Goal: Task Accomplishment & Management: Manage account settings

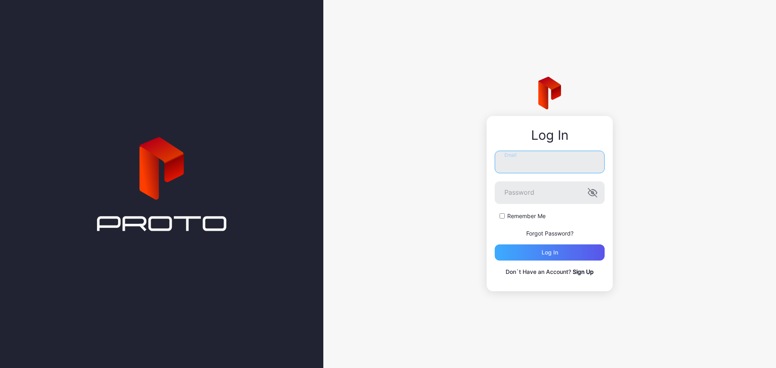
type input "**********"
click at [385, 254] on div "Log in" at bounding box center [550, 253] width 110 height 16
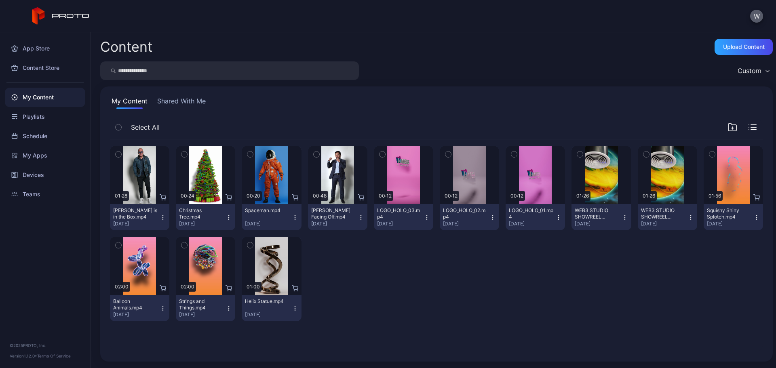
click at [385, 19] on button "W" at bounding box center [756, 16] width 13 height 13
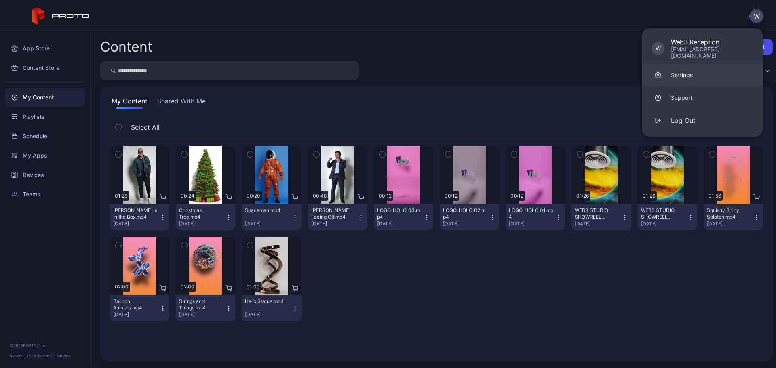
click at [385, 65] on link "Settings" at bounding box center [702, 75] width 121 height 23
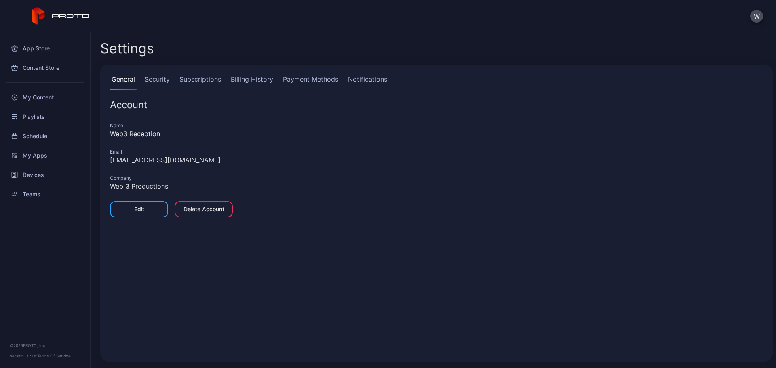
click at [263, 83] on link "Billing History" at bounding box center [252, 82] width 46 height 16
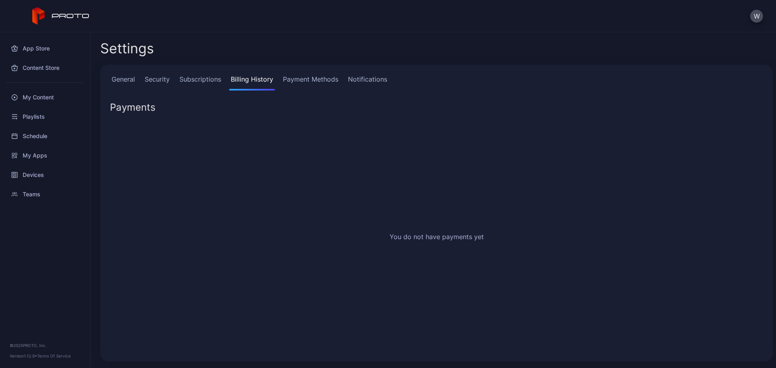
click at [196, 80] on link "Subscriptions" at bounding box center [200, 82] width 45 height 16
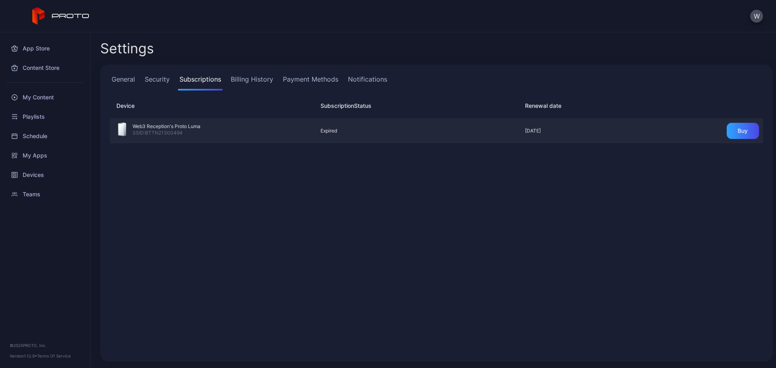
click at [309, 134] on div "Web3 Reception's Proto Luma SSID: BTTN21300494 Expired [DATE] Buy" at bounding box center [436, 131] width 653 height 24
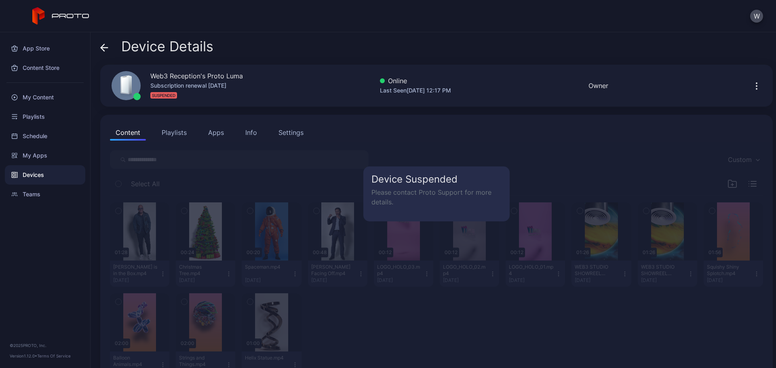
click at [385, 192] on p "Please contact Proto Support for more details." at bounding box center [436, 197] width 130 height 19
click at [385, 134] on div "Content Playlists Apps Info Settings" at bounding box center [436, 132] width 653 height 16
click at [385, 87] on div "Web3 Reception's Proto Luma Subscription renewal Aug 5, 2025 SUSPENDED Online L…" at bounding box center [436, 86] width 673 height 42
click at [385, 84] on icon "button" at bounding box center [757, 86] width 10 height 10
click at [385, 114] on button "Restart" at bounding box center [724, 111] width 69 height 26
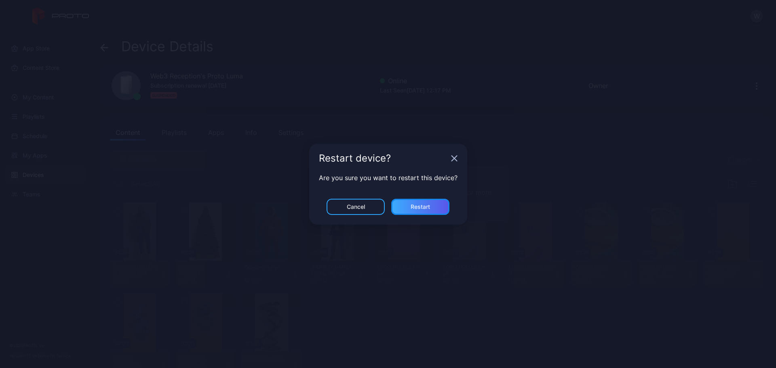
click at [385, 204] on div "Restart" at bounding box center [420, 207] width 58 height 16
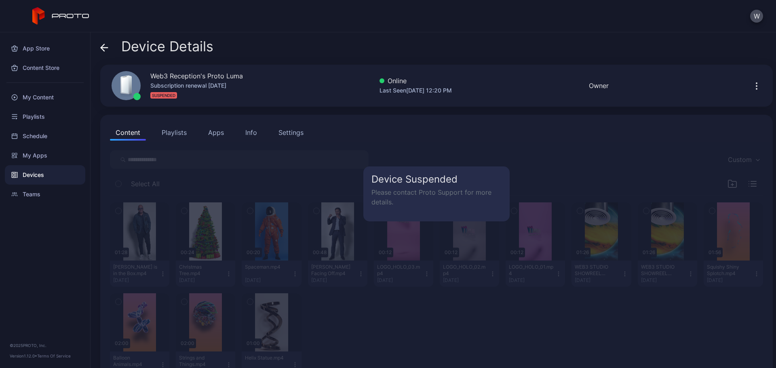
click at [196, 91] on div "SUSPENDED" at bounding box center [196, 96] width 93 height 10
click at [385, 188] on p "Please contact Proto Support for more details." at bounding box center [436, 197] width 130 height 19
click at [385, 221] on div "Device Suspended Please contact Proto Support for more details." at bounding box center [436, 194] width 146 height 55
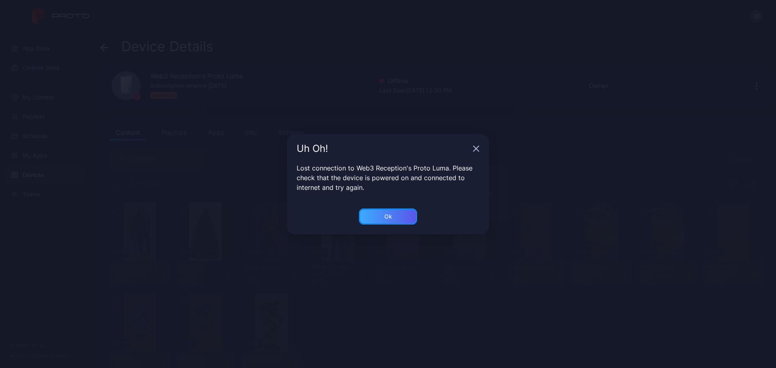
click at [385, 215] on div "Ok" at bounding box center [388, 216] width 8 height 6
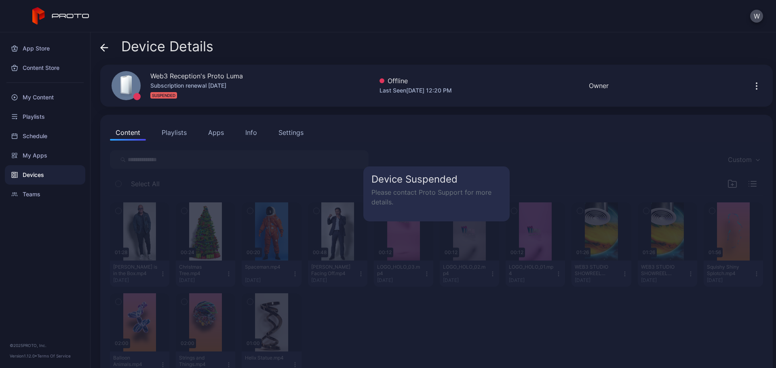
click at [385, 143] on div "Device Suspended Please contact Proto Support for more details." at bounding box center [436, 263] width 669 height 242
click at [385, 152] on div "Device Suspended Please contact Proto Support for more details." at bounding box center [436, 263] width 669 height 242
drag, startPoint x: 476, startPoint y: 152, endPoint x: 166, endPoint y: 93, distance: 315.2
click at [385, 152] on div "Device Suspended Please contact Proto Support for more details." at bounding box center [436, 263] width 669 height 242
click at [150, 91] on div "Web3 Reception's Proto Luma Subscription renewal Aug 5, 2025 SUSPENDED" at bounding box center [172, 86] width 141 height 44
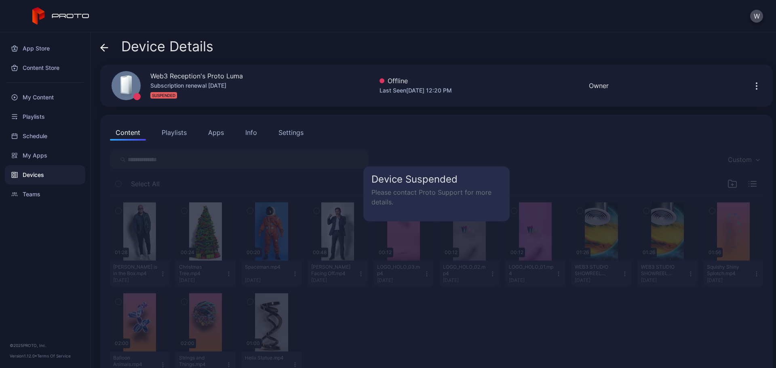
drag, startPoint x: 506, startPoint y: 71, endPoint x: 534, endPoint y: 73, distance: 28.0
click at [385, 71] on div "Web3 Reception's Proto Luma Subscription renewal Aug 5, 2025 SUSPENDED Offline …" at bounding box center [436, 86] width 673 height 42
click at [385, 87] on div at bounding box center [758, 86] width 26 height 16
click at [385, 86] on button "button" at bounding box center [756, 86] width 13 height 16
click at [385, 89] on div "Web3 Reception's Proto Luma Subscription renewal Aug 5, 2025 SUSPENDED Offline …" at bounding box center [436, 86] width 673 height 42
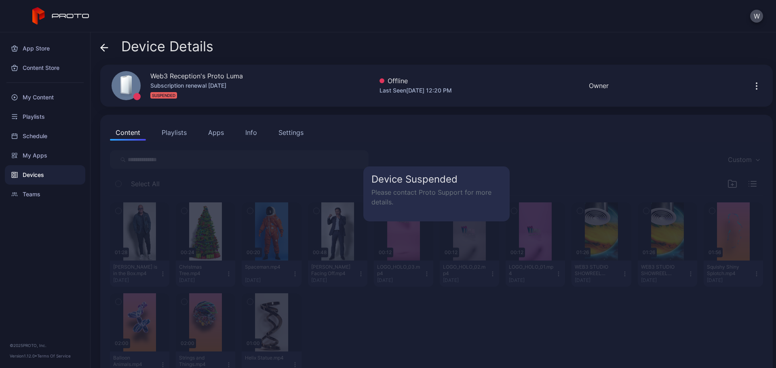
click at [385, 162] on div "Device Suspended Please contact Proto Support for more details." at bounding box center [436, 263] width 669 height 242
click at [404, 226] on div "Device Suspended Please contact Proto Support for more details." at bounding box center [436, 263] width 669 height 242
click at [390, 125] on div "Content Playlists Apps Info Settings" at bounding box center [436, 132] width 653 height 16
click at [389, 222] on div "Device Suspended Please contact Proto Support for more details." at bounding box center [436, 263] width 669 height 242
click at [420, 127] on div "Content Playlists Apps Info Settings" at bounding box center [436, 132] width 653 height 16
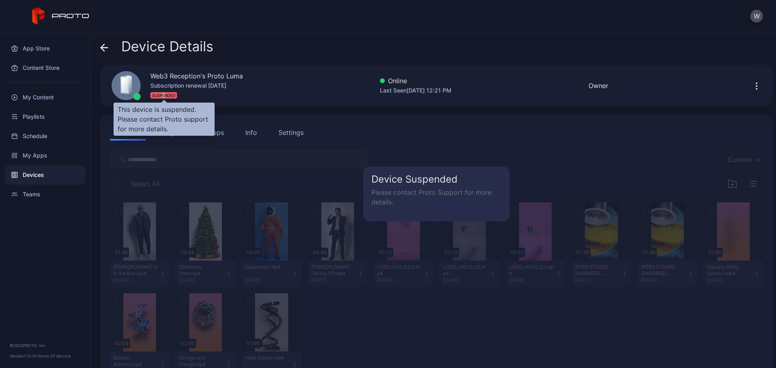
click at [164, 95] on div "SUSPENDED" at bounding box center [163, 95] width 27 height 6
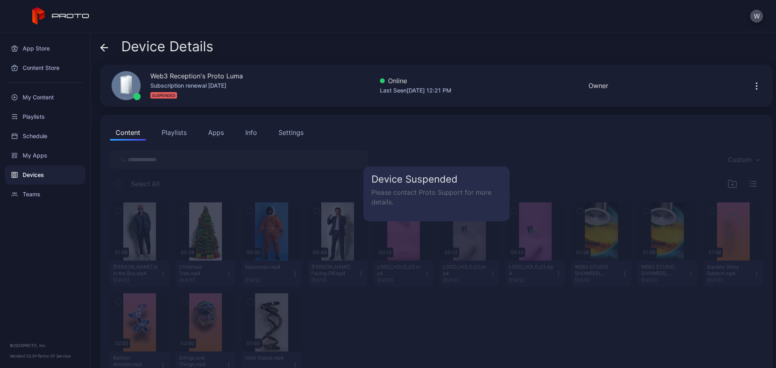
click at [173, 77] on div "Web3 Reception's Proto Luma" at bounding box center [196, 76] width 93 height 10
drag, startPoint x: 353, startPoint y: 179, endPoint x: 393, endPoint y: 158, distance: 45.2
click at [352, 179] on div "Device Suspended Please contact Proto Support for more details." at bounding box center [436, 263] width 669 height 242
drag, startPoint x: 487, startPoint y: 78, endPoint x: 595, endPoint y: 79, distance: 107.9
click at [487, 78] on div "Web3 Reception's Proto Luma Subscription renewal [DATE] SUSPENDED Online Last S…" at bounding box center [436, 86] width 673 height 42
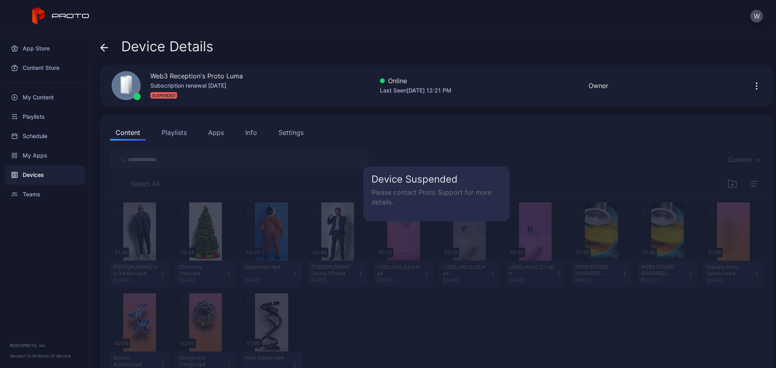
click at [645, 79] on div "Web3 Reception's Proto Luma Subscription renewal [DATE] SUSPENDED Online Last S…" at bounding box center [436, 86] width 673 height 42
click at [745, 86] on div at bounding box center [758, 86] width 26 height 16
click at [752, 86] on icon "button" at bounding box center [757, 86] width 10 height 10
drag, startPoint x: 436, startPoint y: 196, endPoint x: 421, endPoint y: 197, distance: 15.0
click at [435, 197] on p "Please contact Proto Support for more details." at bounding box center [436, 197] width 130 height 19
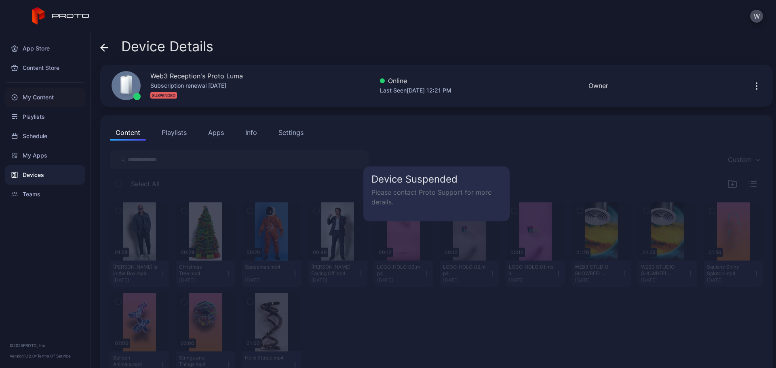
click at [51, 101] on div "My Content" at bounding box center [45, 97] width 80 height 19
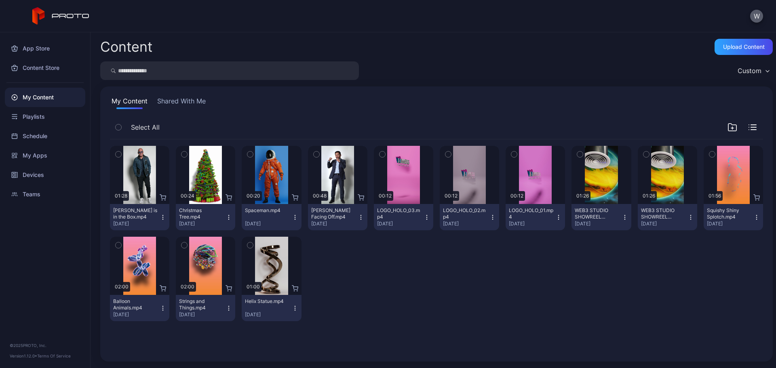
click at [753, 11] on button "W" at bounding box center [756, 16] width 13 height 13
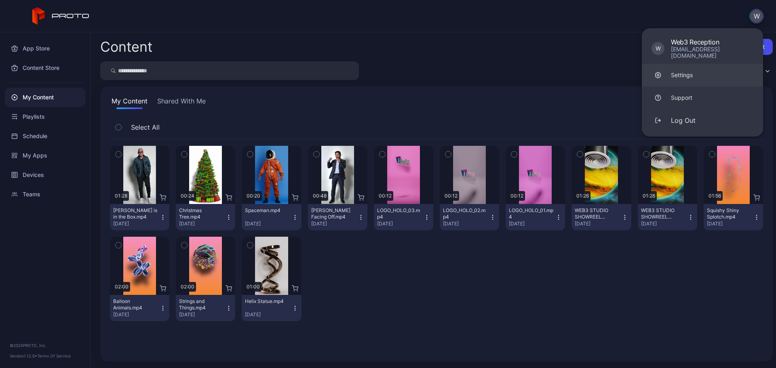
click at [702, 64] on link "Settings" at bounding box center [702, 75] width 121 height 23
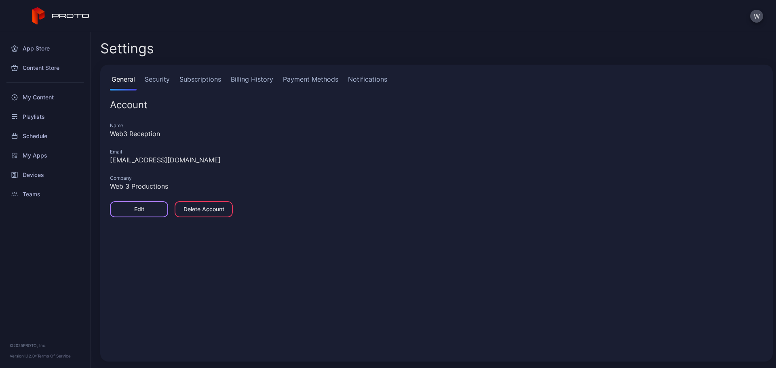
click at [151, 210] on div "Edit" at bounding box center [139, 209] width 58 height 16
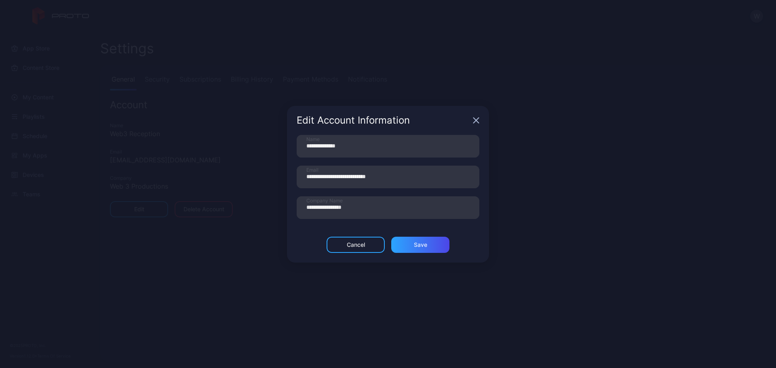
click at [476, 118] on icon "button" at bounding box center [476, 120] width 6 height 6
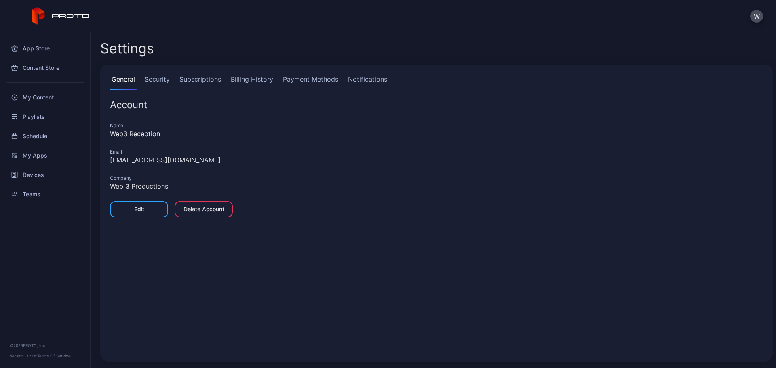
click at [319, 84] on link "Payment Methods" at bounding box center [310, 82] width 59 height 16
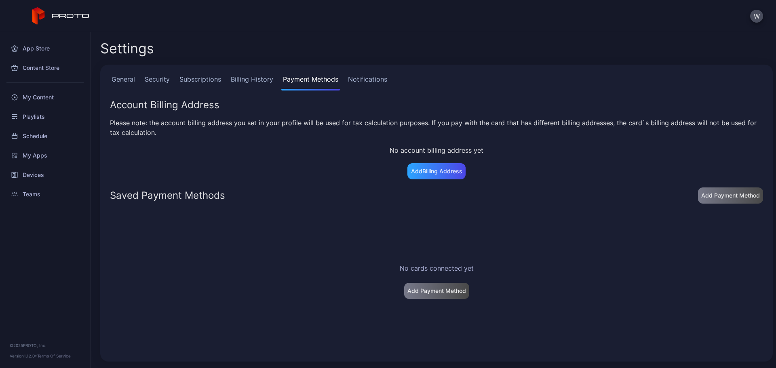
click at [257, 81] on link "Billing History" at bounding box center [252, 82] width 46 height 16
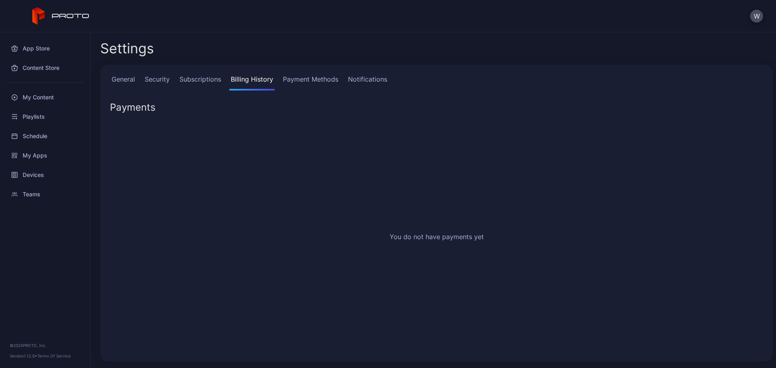
click at [205, 86] on link "Subscriptions" at bounding box center [200, 82] width 45 height 16
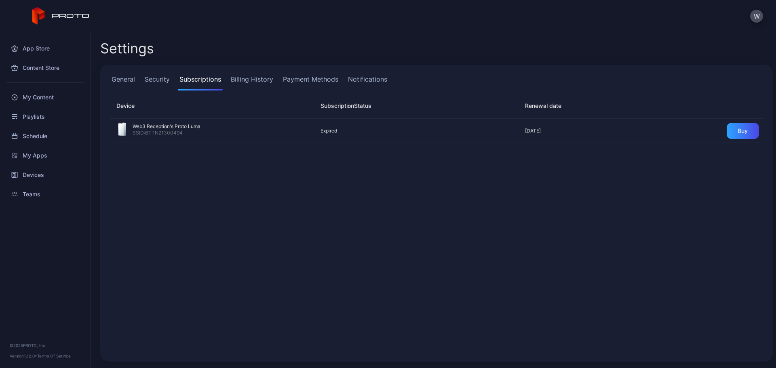
click at [148, 81] on link "Security" at bounding box center [157, 82] width 28 height 16
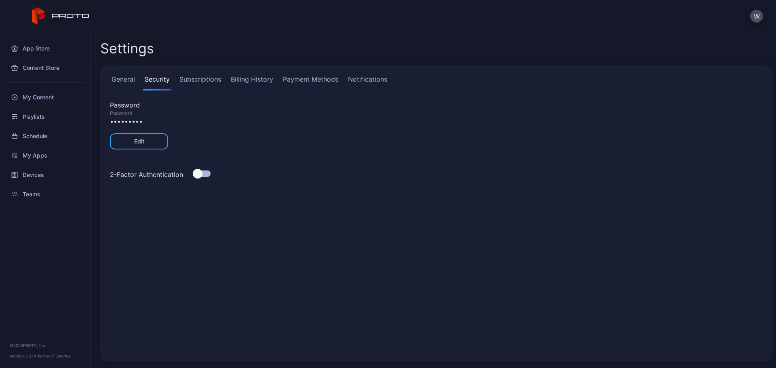
click at [193, 81] on link "Subscriptions" at bounding box center [200, 82] width 45 height 16
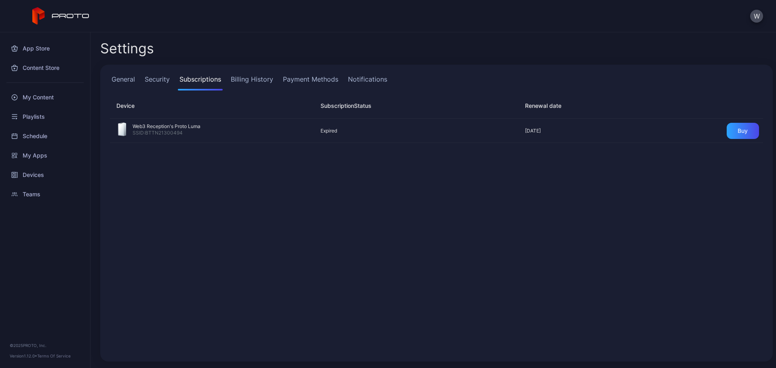
click at [502, 268] on div "Web3 Reception's Proto Luma SSID: BTTN21300494 Expired [DATE] Buy" at bounding box center [436, 235] width 666 height 246
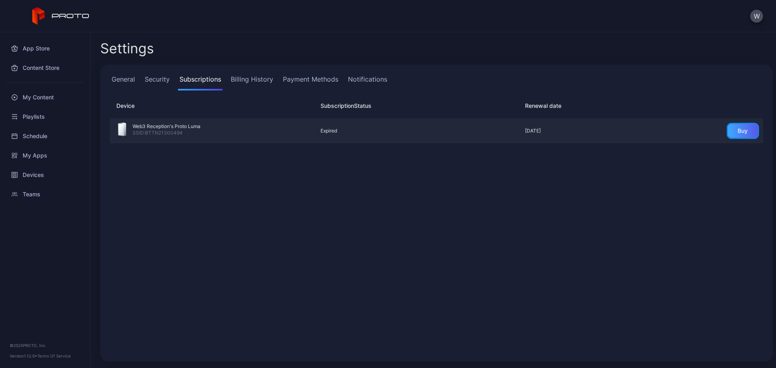
click at [738, 127] on div "Buy" at bounding box center [743, 131] width 32 height 16
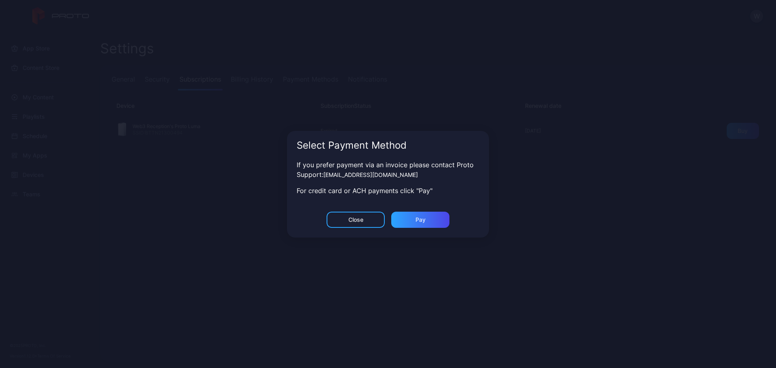
drag, startPoint x: 401, startPoint y: 176, endPoint x: 377, endPoint y: 176, distance: 23.9
click at [401, 176] on link "[EMAIL_ADDRESS][DOMAIN_NAME]" at bounding box center [370, 174] width 95 height 7
click at [353, 223] on div "Close" at bounding box center [356, 220] width 58 height 16
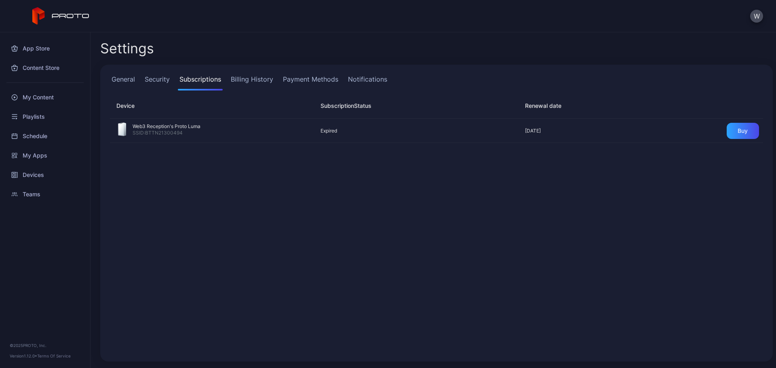
click at [260, 84] on link "Billing History" at bounding box center [252, 82] width 46 height 16
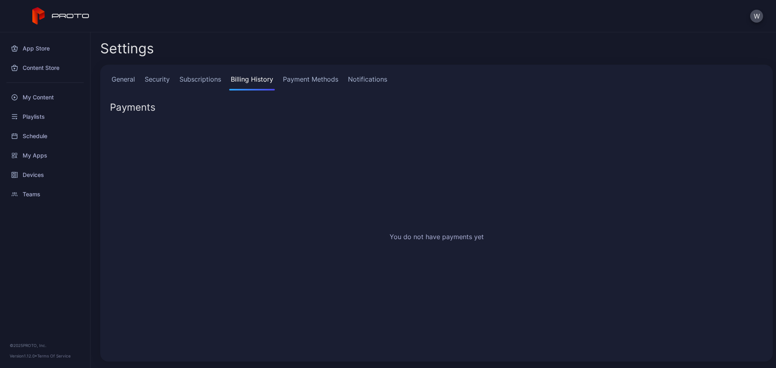
click at [165, 75] on link "Security" at bounding box center [157, 82] width 28 height 16
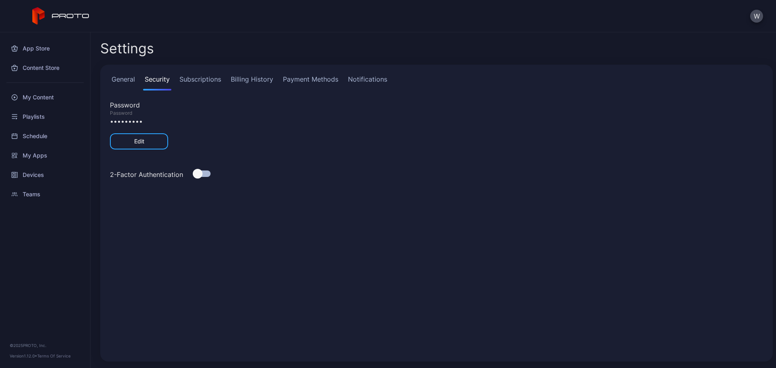
click at [129, 79] on link "General" at bounding box center [123, 82] width 27 height 16
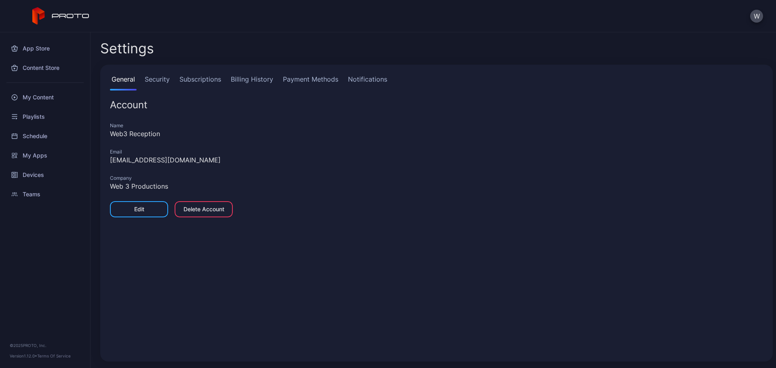
click at [170, 79] on link "Security" at bounding box center [157, 82] width 28 height 16
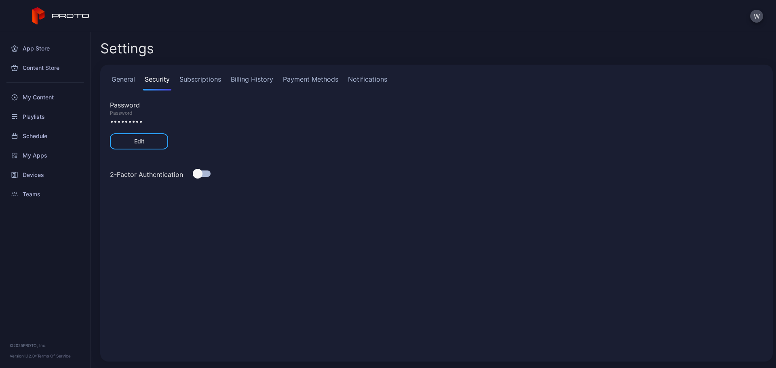
click at [186, 80] on link "Subscriptions" at bounding box center [200, 82] width 45 height 16
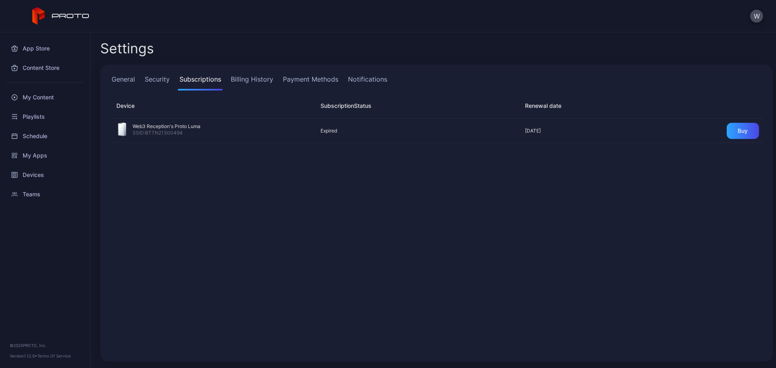
click at [245, 78] on link "Billing History" at bounding box center [252, 82] width 46 height 16
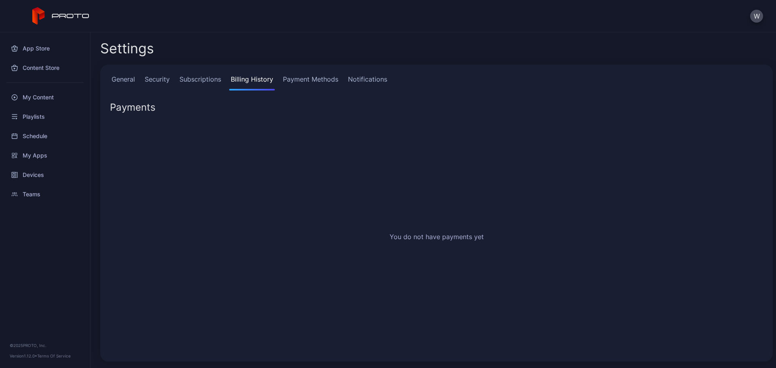
click at [213, 76] on link "Subscriptions" at bounding box center [200, 82] width 45 height 16
click at [140, 80] on div "General Security Subscriptions Billing History Payment Methods Notifications" at bounding box center [436, 82] width 653 height 16
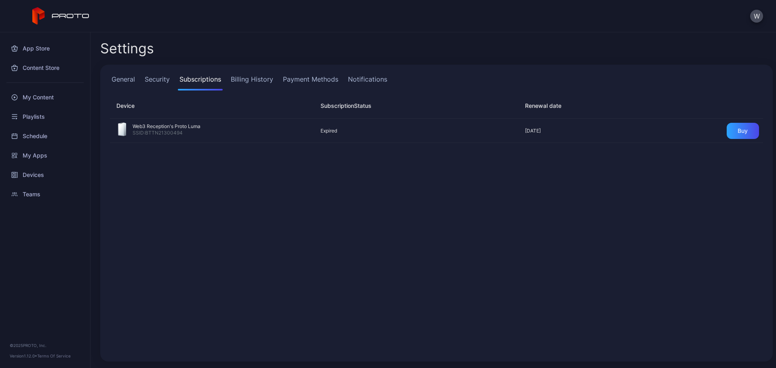
click at [131, 80] on link "General" at bounding box center [123, 82] width 27 height 16
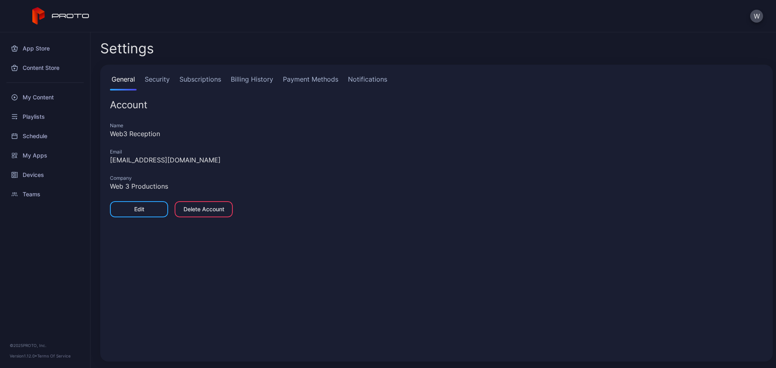
click at [153, 81] on link "Security" at bounding box center [157, 82] width 28 height 16
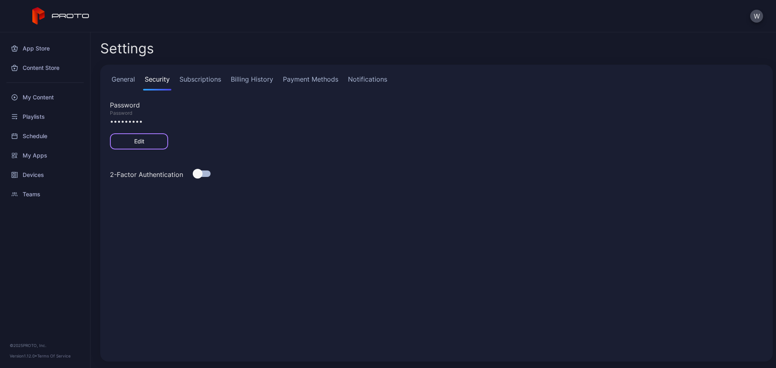
click at [142, 141] on div "Edit" at bounding box center [139, 141] width 10 height 6
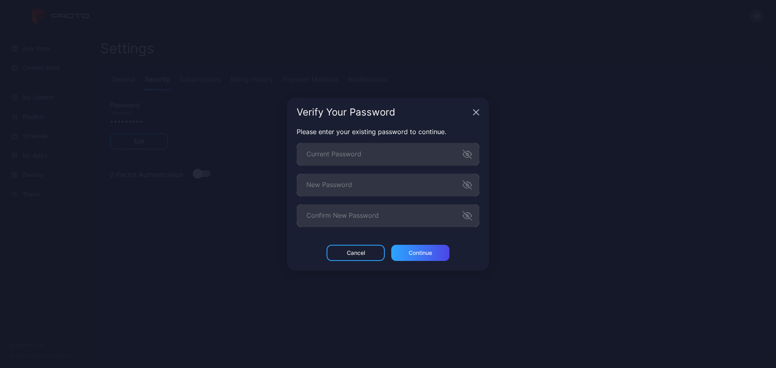
click at [477, 111] on icon "button" at bounding box center [476, 112] width 6 height 6
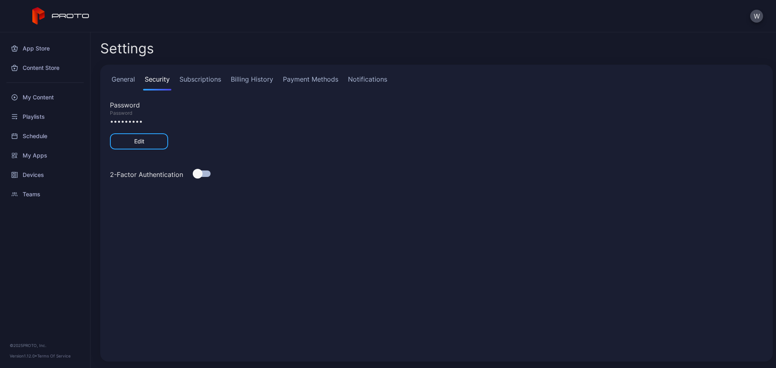
click at [201, 79] on link "Subscriptions" at bounding box center [200, 82] width 45 height 16
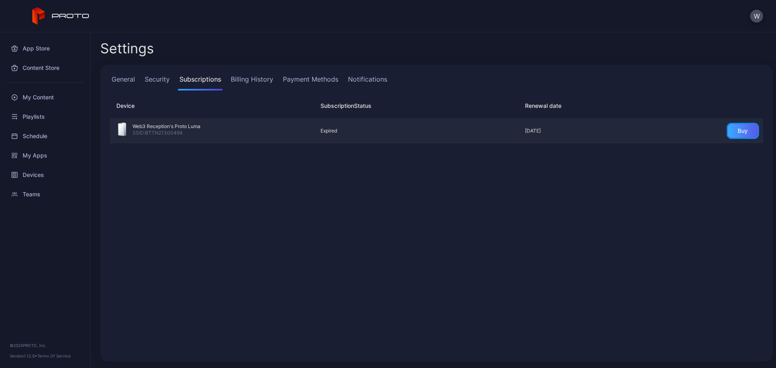
click at [727, 135] on div "Buy" at bounding box center [743, 131] width 32 height 16
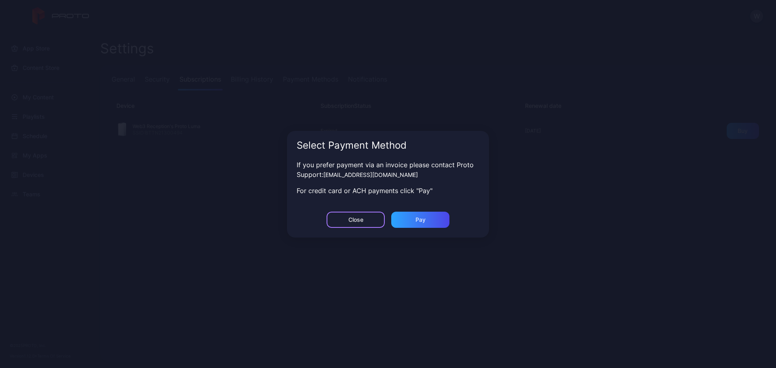
click at [347, 220] on div "Close" at bounding box center [356, 220] width 58 height 16
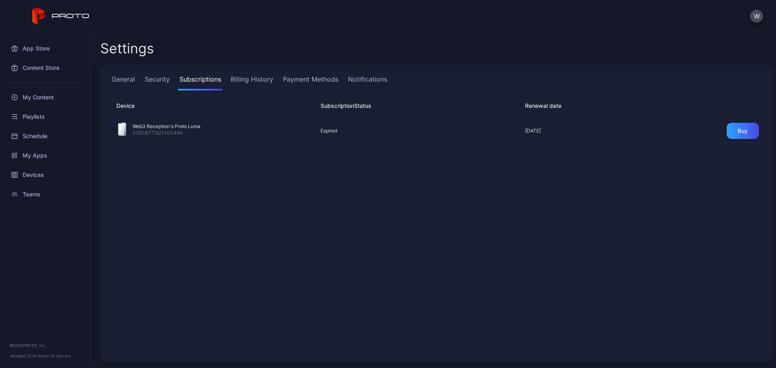
click at [302, 77] on link "Payment Methods" at bounding box center [310, 82] width 59 height 16
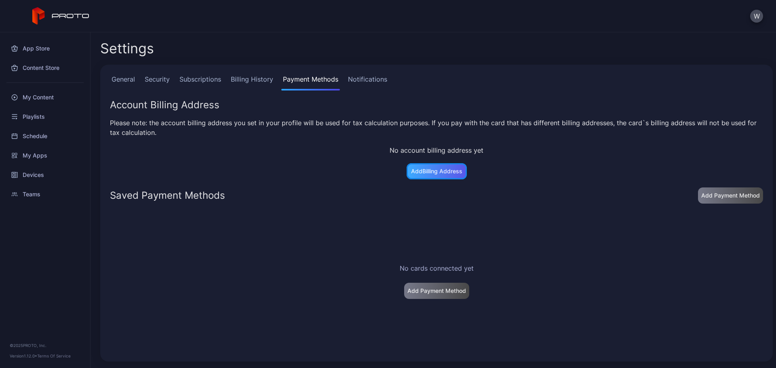
click at [438, 177] on div "Add Billing Address" at bounding box center [437, 171] width 60 height 16
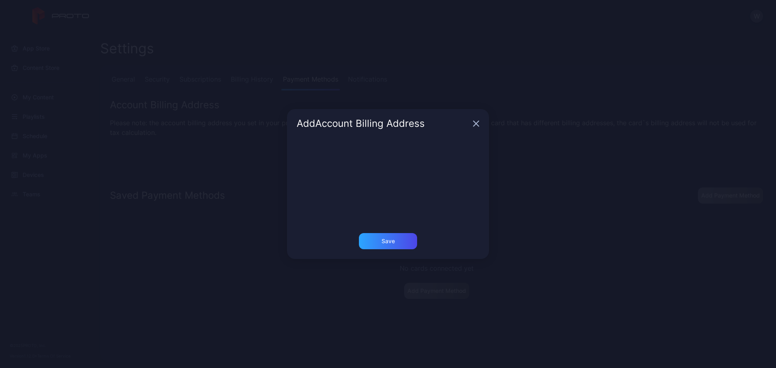
click at [475, 124] on icon "button" at bounding box center [476, 123] width 5 height 5
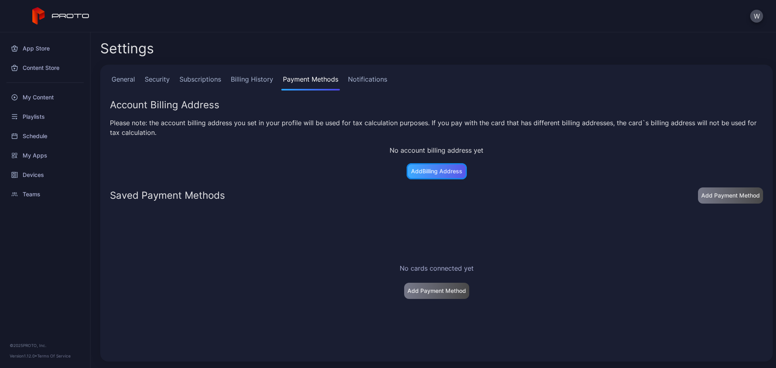
click at [440, 171] on div "Add Billing Address" at bounding box center [436, 171] width 51 height 6
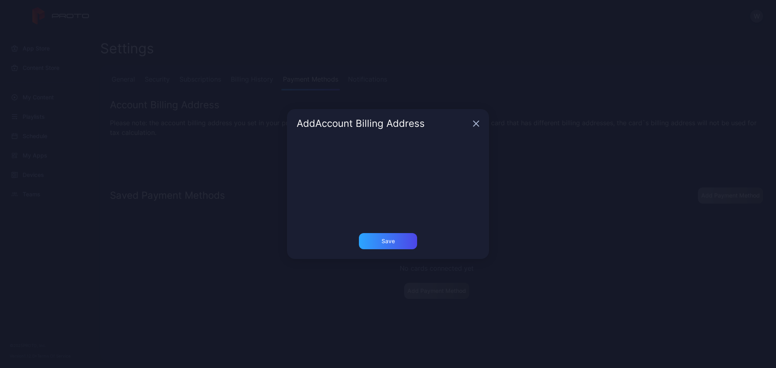
click at [525, 147] on div "Add Account Billing Address Save" at bounding box center [388, 184] width 776 height 368
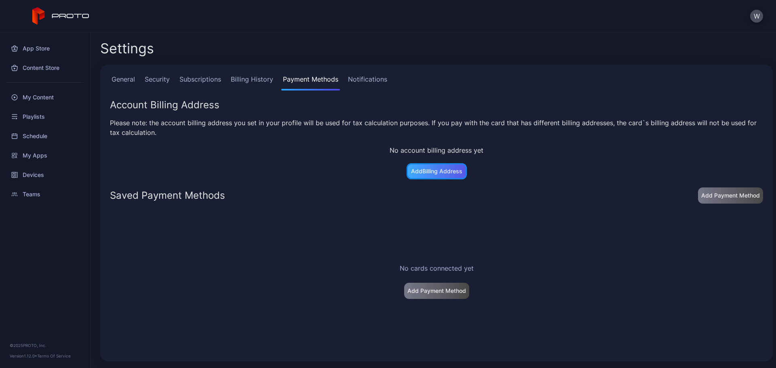
click at [436, 167] on div "Add Billing Address" at bounding box center [437, 171] width 60 height 16
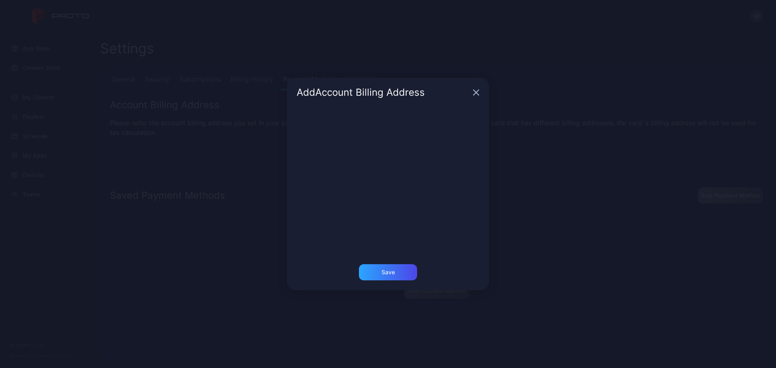
click at [474, 93] on icon "button" at bounding box center [476, 92] width 6 height 6
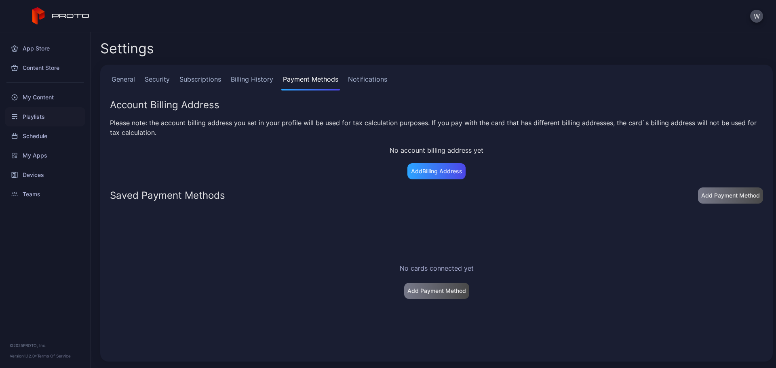
click at [48, 117] on div "Playlists" at bounding box center [45, 116] width 80 height 19
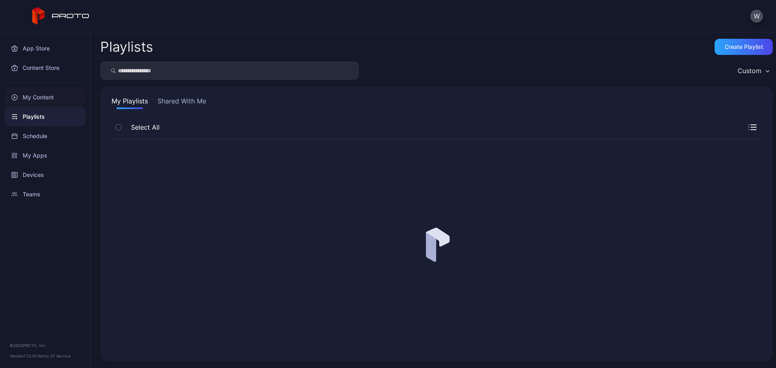
click at [47, 105] on div "My Content" at bounding box center [45, 97] width 80 height 19
click at [47, 103] on div "My Content" at bounding box center [45, 97] width 80 height 19
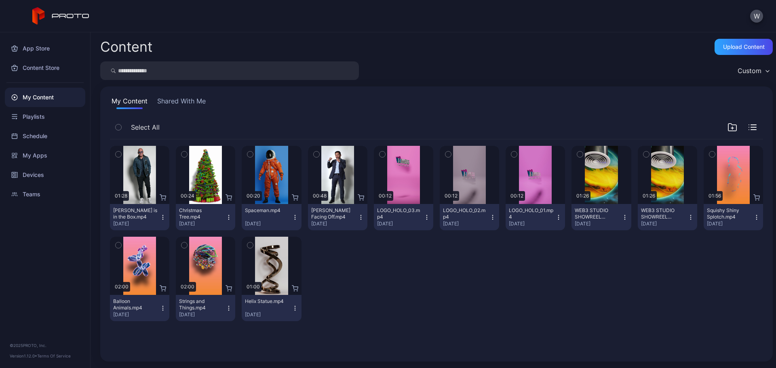
drag, startPoint x: 598, startPoint y: 161, endPoint x: 589, endPoint y: 213, distance: 52.5
click at [589, 213] on div "WEB3 STUDIO SHOWREEL VERTICAL - WITH AUDIO(1).mp4" at bounding box center [597, 213] width 44 height 13
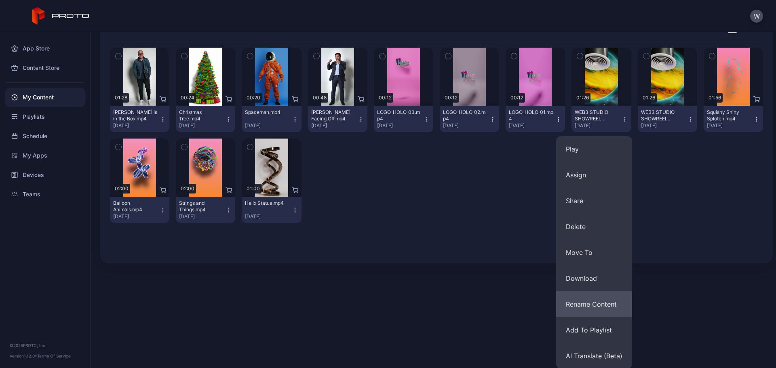
scroll to position [99, 0]
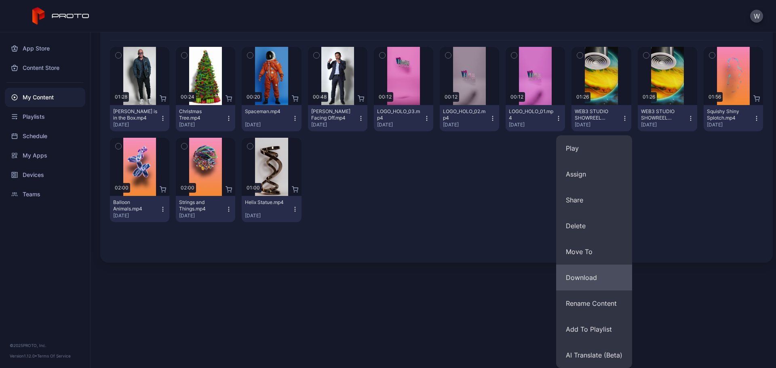
click at [594, 281] on button "Download" at bounding box center [594, 278] width 76 height 26
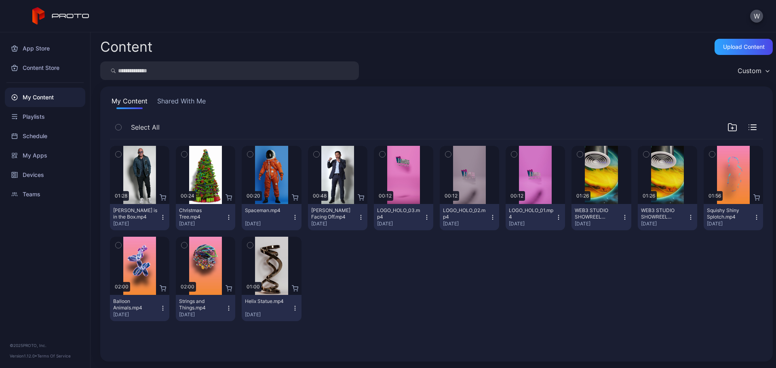
scroll to position [0, 0]
drag, startPoint x: 643, startPoint y: 184, endPoint x: 659, endPoint y: 200, distance: 22.3
click at [659, 200] on div "Preview" at bounding box center [667, 175] width 59 height 58
drag, startPoint x: 638, startPoint y: 152, endPoint x: 608, endPoint y: 280, distance: 131.1
click at [608, 280] on div "Preview 01:28 [PERSON_NAME] is in the Box.mp4 [DATE] Preview 00:24 Christmas Tr…" at bounding box center [436, 233] width 653 height 188
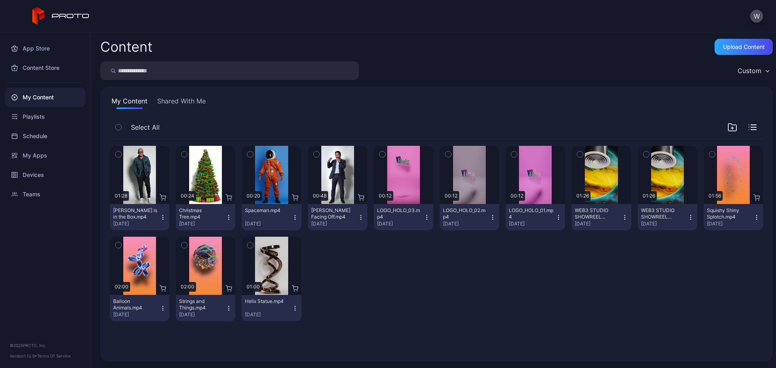
click at [643, 151] on icon "button" at bounding box center [646, 154] width 6 height 9
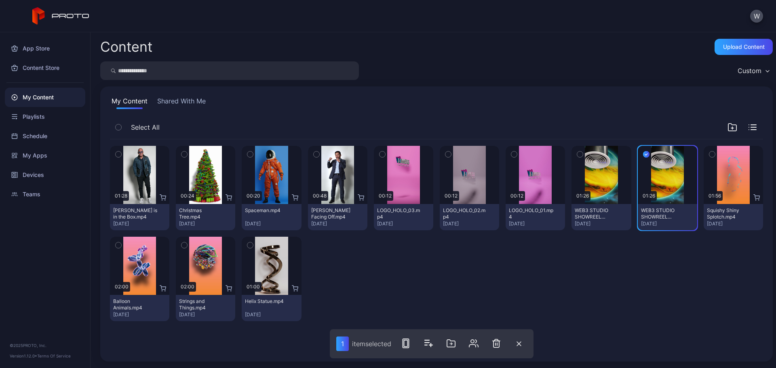
drag, startPoint x: 673, startPoint y: 191, endPoint x: 648, endPoint y: 235, distance: 50.7
click at [648, 235] on div "Preview 01:28 [PERSON_NAME] is in the Box.mp4 [DATE] Preview 00:24 Christmas Tr…" at bounding box center [436, 233] width 653 height 188
drag, startPoint x: 638, startPoint y: 212, endPoint x: 542, endPoint y: 252, distance: 104.0
click at [542, 252] on div "Preview 01:28 [PERSON_NAME] is in the Box.mp4 [DATE] Preview 00:24 Christmas Tr…" at bounding box center [436, 233] width 653 height 188
click at [643, 152] on icon "button" at bounding box center [646, 154] width 6 height 9
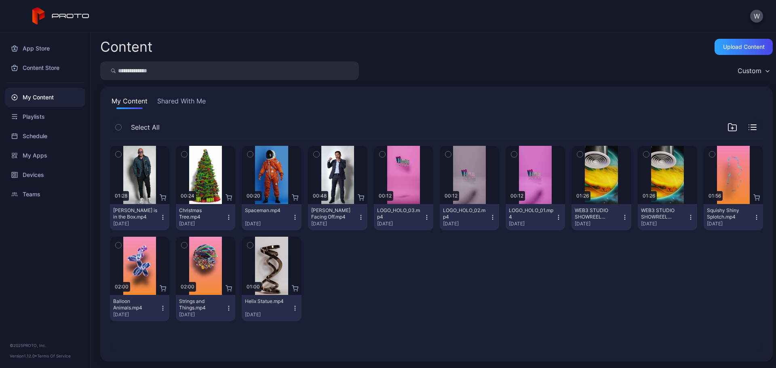
drag, startPoint x: 660, startPoint y: 181, endPoint x: 698, endPoint y: 284, distance: 109.9
click at [698, 284] on div "Preview 01:28 [PERSON_NAME] is in the Box.mp4 [DATE] Preview 00:24 Christmas Tr…" at bounding box center [436, 233] width 653 height 188
drag, startPoint x: 671, startPoint y: 197, endPoint x: 700, endPoint y: 276, distance: 84.4
click at [700, 276] on div "Preview 01:28 [PERSON_NAME] is in the Box.mp4 [DATE] Preview 00:24 Christmas Tr…" at bounding box center [436, 233] width 653 height 188
click at [688, 217] on icon "button" at bounding box center [691, 217] width 6 height 6
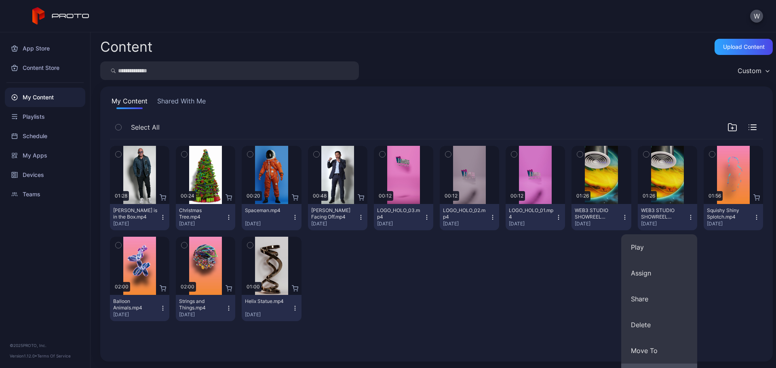
scroll to position [99, 0]
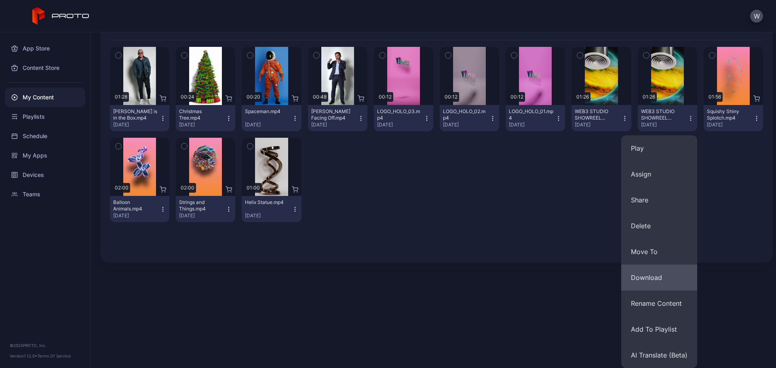
click at [659, 280] on button "Download" at bounding box center [659, 278] width 76 height 26
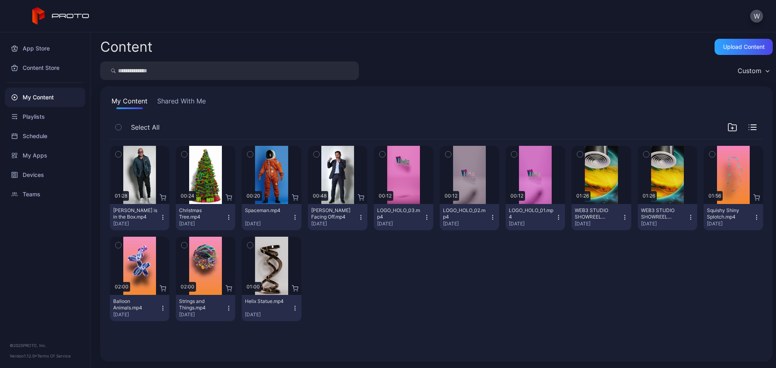
click at [424, 217] on icon "button" at bounding box center [427, 217] width 6 height 6
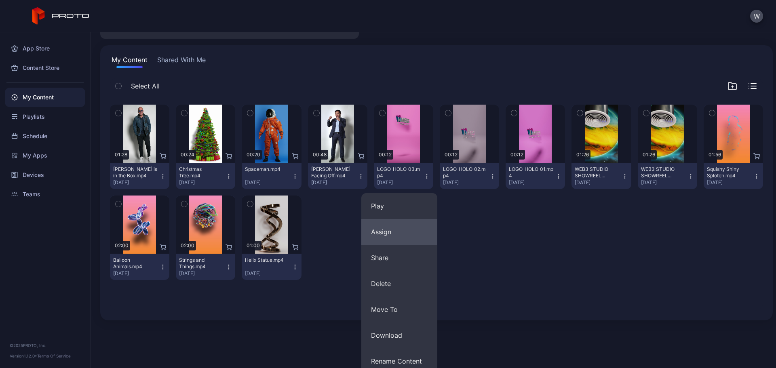
scroll to position [99, 0]
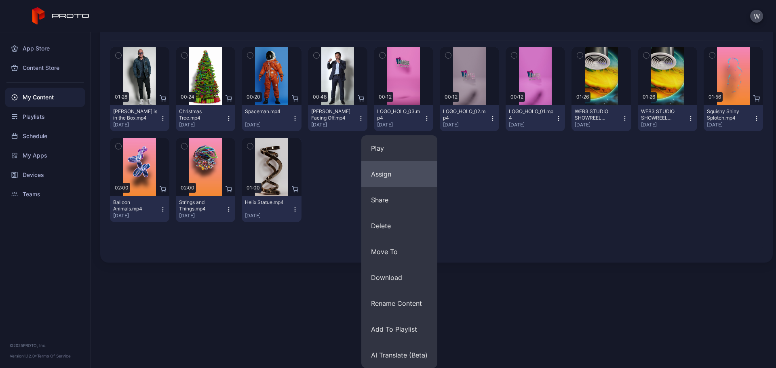
click at [413, 278] on button "Download" at bounding box center [399, 278] width 76 height 26
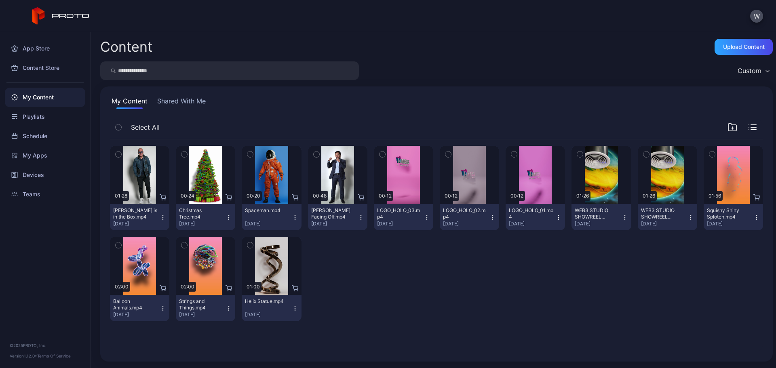
click at [506, 41] on div "Content Upload Content" at bounding box center [436, 47] width 673 height 16
click at [762, 15] on button "W" at bounding box center [756, 16] width 13 height 13
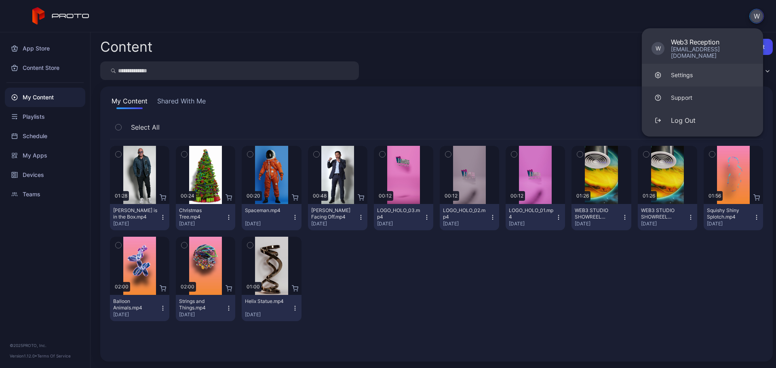
click at [689, 71] on div "Settings" at bounding box center [682, 75] width 22 height 8
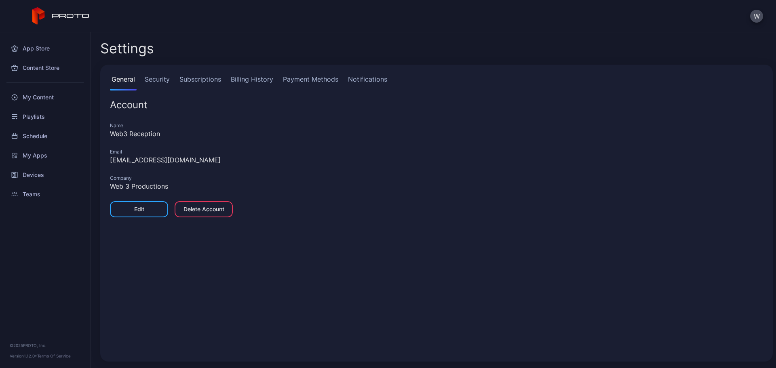
click at [197, 211] on div "Delete Account" at bounding box center [204, 209] width 41 height 6
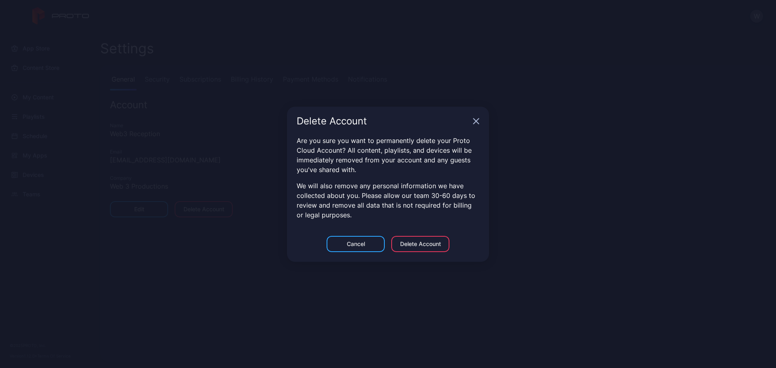
click at [436, 243] on div "Delete Account" at bounding box center [420, 244] width 41 height 6
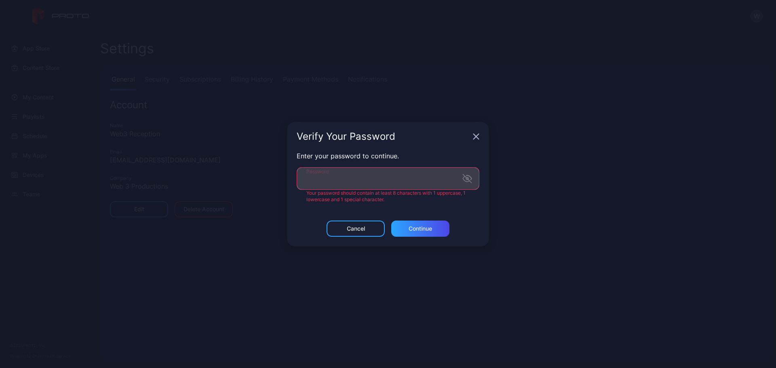
click at [464, 184] on label "Password" at bounding box center [388, 178] width 183 height 23
click at [470, 183] on icon "button" at bounding box center [467, 179] width 10 height 10
click at [428, 228] on div "Continue" at bounding box center [420, 229] width 58 height 16
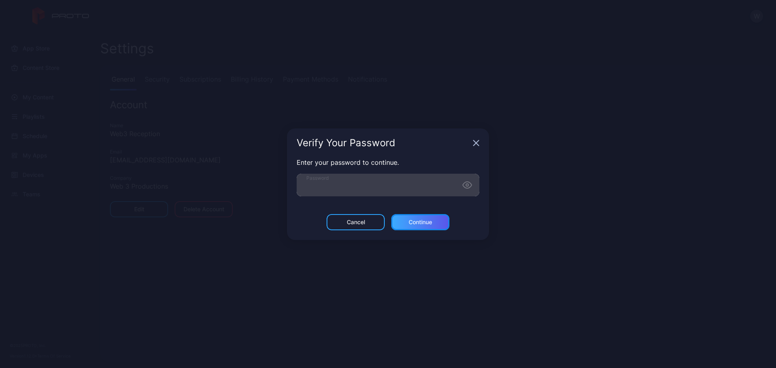
click at [428, 228] on button "Continue" at bounding box center [420, 222] width 58 height 16
click at [421, 218] on button "Continue" at bounding box center [420, 222] width 58 height 16
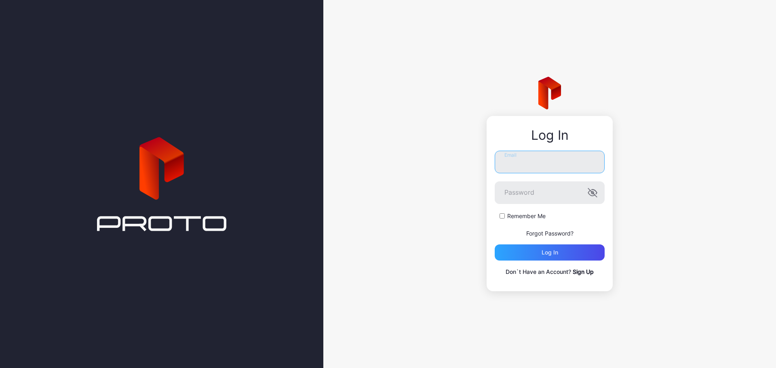
type input "**********"
click at [569, 255] on div "Log in" at bounding box center [550, 253] width 110 height 16
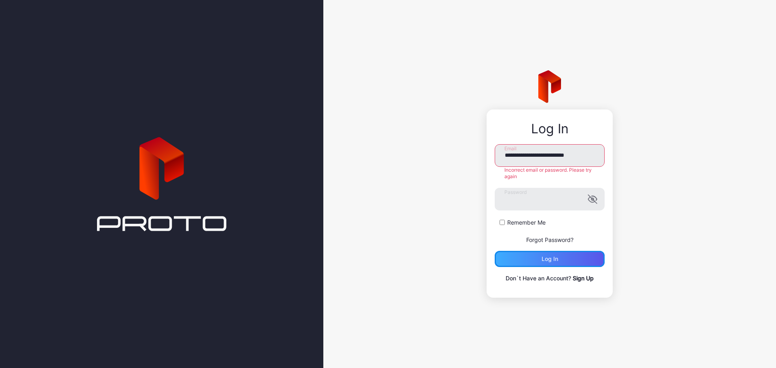
click at [576, 264] on div "Log in" at bounding box center [550, 259] width 110 height 16
click at [563, 253] on div "Log in" at bounding box center [550, 259] width 110 height 16
click at [586, 263] on div "Log in" at bounding box center [550, 259] width 110 height 16
click at [534, 259] on div "Log in" at bounding box center [550, 259] width 110 height 16
click at [536, 154] on input "**********" at bounding box center [550, 155] width 110 height 23
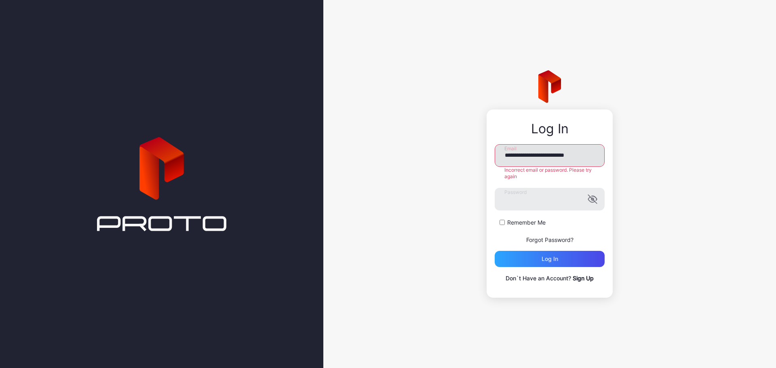
click at [536, 154] on input "**********" at bounding box center [550, 155] width 110 height 23
click at [737, 228] on div "Log In Email Please fill in the required field. Password Please fill in the req…" at bounding box center [549, 184] width 453 height 368
click at [585, 279] on link "Sign Up" at bounding box center [583, 278] width 21 height 7
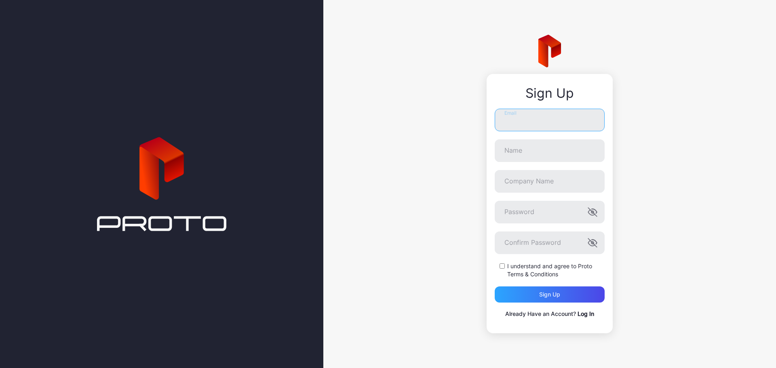
type input "**********"
click at [526, 125] on input "**********" at bounding box center [550, 120] width 110 height 23
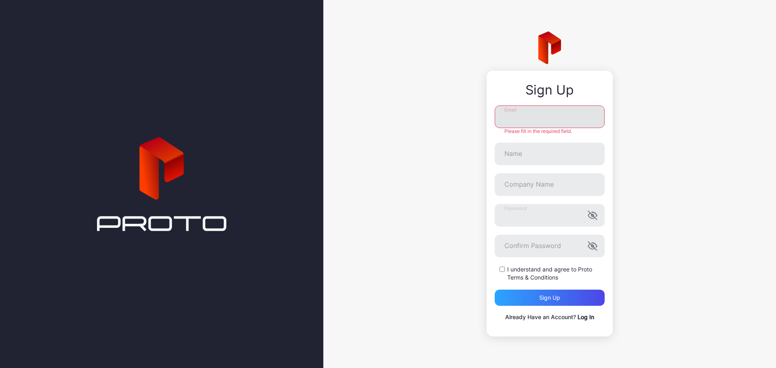
click at [532, 116] on input "Email" at bounding box center [550, 116] width 110 height 23
type input "**********"
click at [580, 160] on input "Name" at bounding box center [550, 154] width 110 height 23
type input "**********"
click at [561, 189] on input "Company Name" at bounding box center [550, 184] width 110 height 23
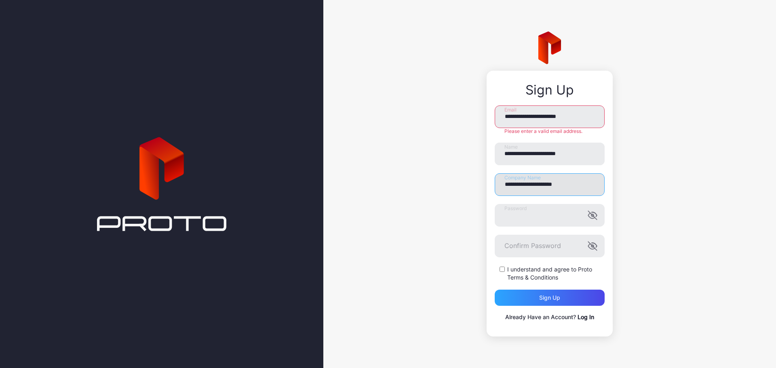
click at [561, 185] on input "**********" at bounding box center [550, 184] width 110 height 23
type input "**********"
click at [593, 213] on icon "button" at bounding box center [593, 216] width 10 height 10
click at [649, 230] on div "**********" at bounding box center [549, 184] width 453 height 368
click at [594, 249] on icon "button" at bounding box center [593, 246] width 10 height 10
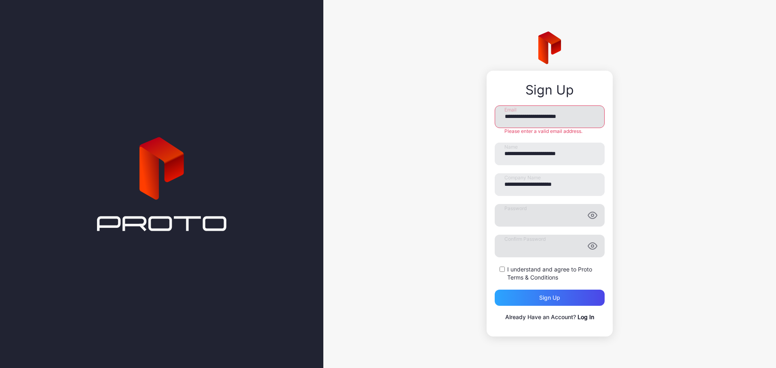
click at [568, 116] on input "**********" at bounding box center [550, 116] width 110 height 23
type input "**********"
click at [671, 179] on div "**********" at bounding box center [549, 184] width 453 height 368
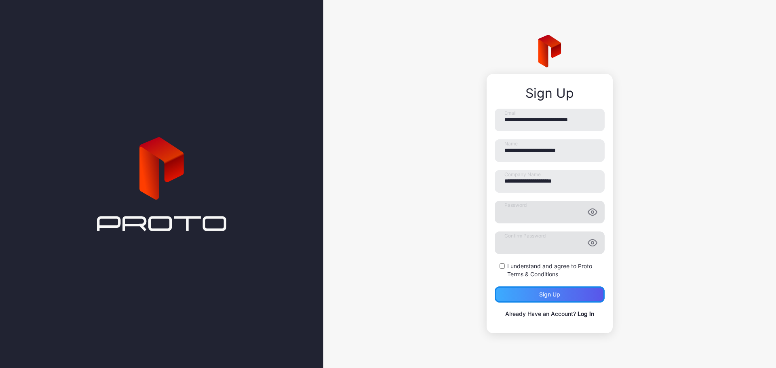
click at [569, 299] on div "Sign up" at bounding box center [550, 295] width 110 height 16
